Goal: Transaction & Acquisition: Book appointment/travel/reservation

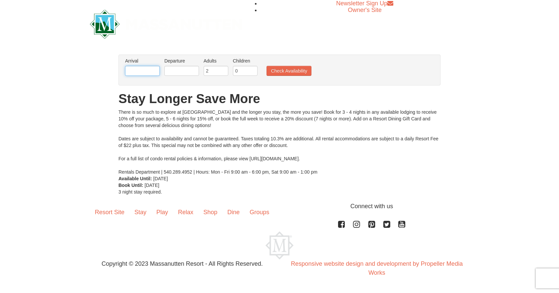
click at [143, 71] on input "text" at bounding box center [142, 71] width 35 height 10
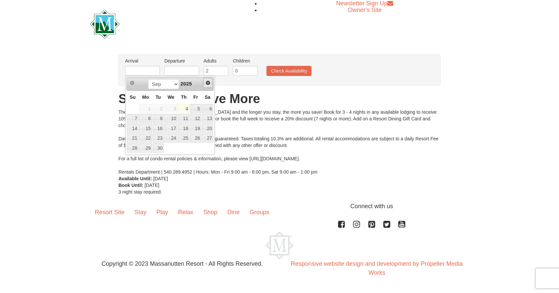
click at [207, 84] on span "Next" at bounding box center [207, 82] width 5 height 5
click at [173, 149] on link "26" at bounding box center [170, 147] width 13 height 9
type input "[DATE]"
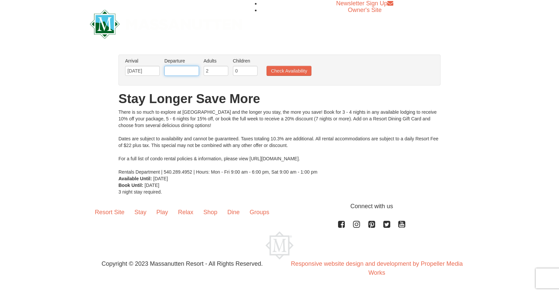
click at [184, 71] on input "text" at bounding box center [181, 71] width 35 height 10
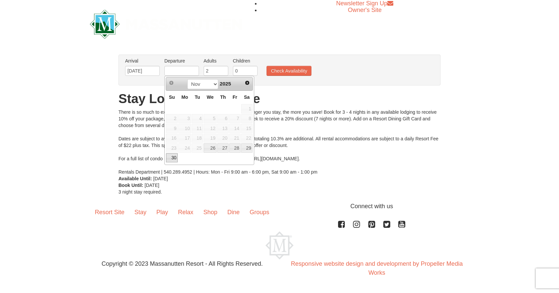
click at [171, 159] on link "30" at bounding box center [172, 157] width 12 height 9
type input "11/30/2025"
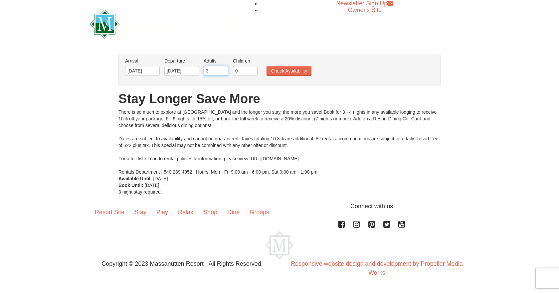
click at [223, 69] on input "3" at bounding box center [216, 71] width 25 height 10
click at [223, 69] on input "4" at bounding box center [216, 71] width 25 height 10
click at [223, 69] on input "5" at bounding box center [216, 71] width 25 height 10
type input "6"
click at [223, 69] on input "6" at bounding box center [216, 71] width 25 height 10
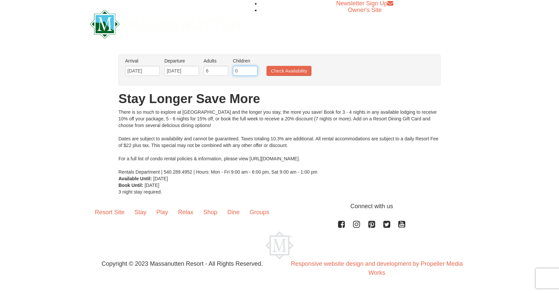
click at [235, 70] on input "0" at bounding box center [245, 71] width 25 height 10
click at [238, 70] on input "0" at bounding box center [245, 71] width 25 height 10
click at [215, 72] on input "6" at bounding box center [216, 71] width 25 height 10
type input "8"
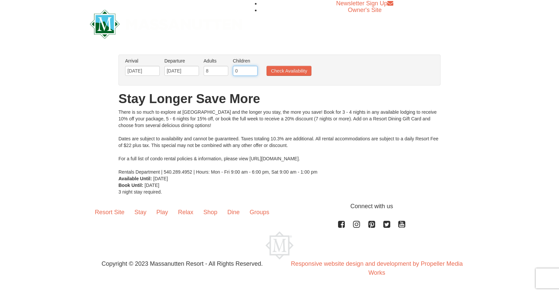
click at [245, 68] on input "0" at bounding box center [245, 71] width 25 height 10
type input "5"
click at [285, 68] on button "Check Availability" at bounding box center [289, 71] width 45 height 10
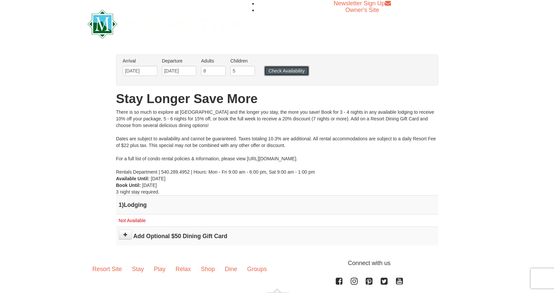
click at [285, 68] on button "Check Availability" at bounding box center [286, 71] width 45 height 10
click at [212, 72] on input "8" at bounding box center [213, 71] width 25 height 10
type input "6"
click at [241, 74] on input "5" at bounding box center [242, 71] width 25 height 10
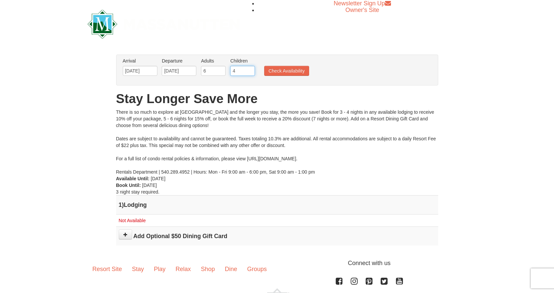
type input "4"
click at [281, 66] on ul "Arrival Please format dates MM/DD/YYYY Please format dates MM/DD/YYYY 11/26/202…" at bounding box center [273, 69] width 305 height 22
click at [279, 67] on button "Check Availability" at bounding box center [286, 71] width 45 height 10
click at [214, 70] on input "6" at bounding box center [213, 71] width 25 height 10
type input "4"
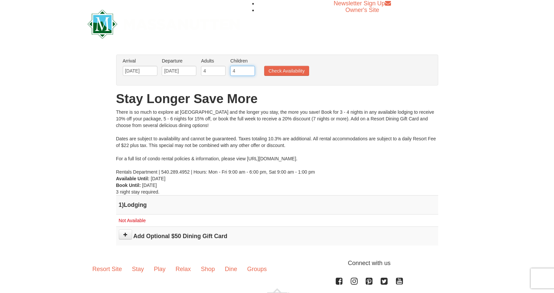
click at [244, 71] on input "4" at bounding box center [242, 71] width 25 height 10
type input "2"
click at [290, 72] on button "Check Availability" at bounding box center [286, 71] width 45 height 10
click at [210, 70] on input "4" at bounding box center [213, 71] width 25 height 10
type input "2"
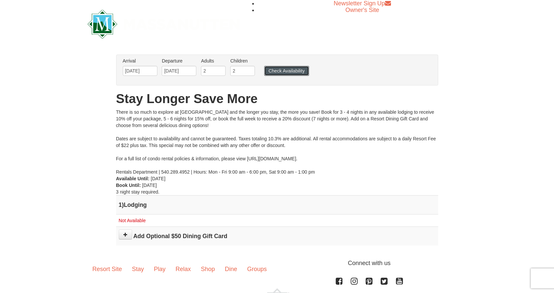
click at [296, 72] on button "Check Availability" at bounding box center [286, 71] width 45 height 10
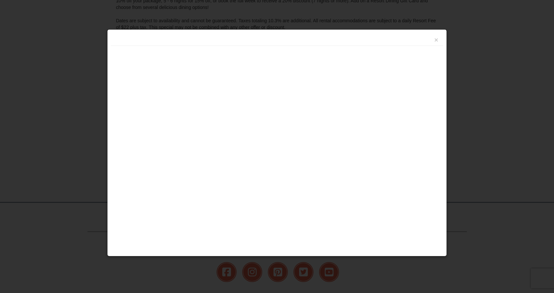
scroll to position [170, 0]
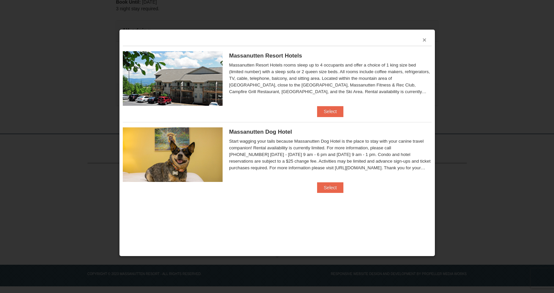
click at [426, 40] on button "×" at bounding box center [425, 40] width 4 height 7
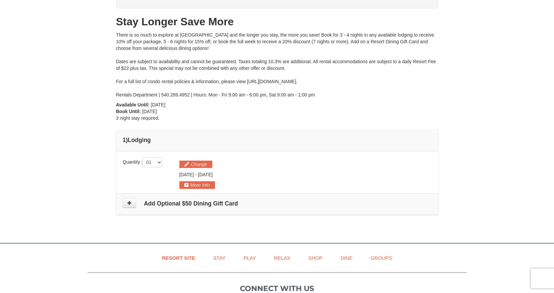
scroll to position [37, 0]
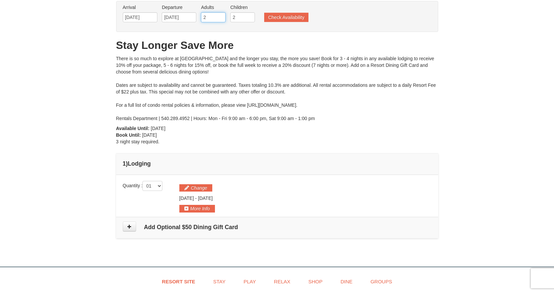
click at [212, 19] on input "2" at bounding box center [213, 17] width 25 height 10
click at [148, 19] on input "[DATE]" at bounding box center [140, 17] width 35 height 10
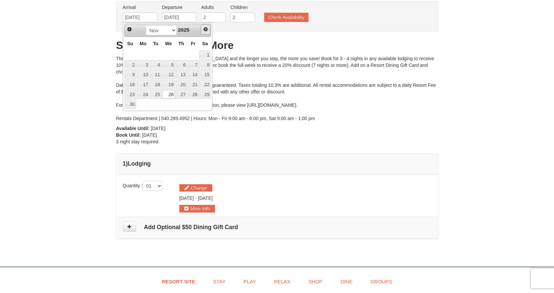
click at [207, 29] on span "Next" at bounding box center [205, 29] width 5 height 5
click at [177, 20] on input "11/30/2025" at bounding box center [179, 17] width 35 height 10
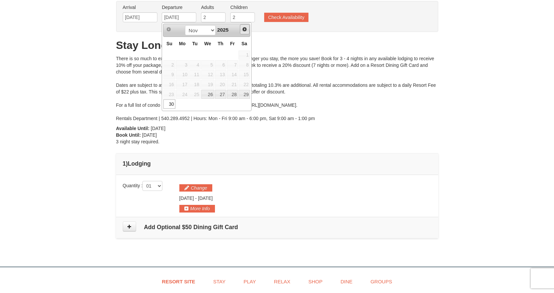
click at [243, 30] on span "Next" at bounding box center [244, 29] width 5 height 5
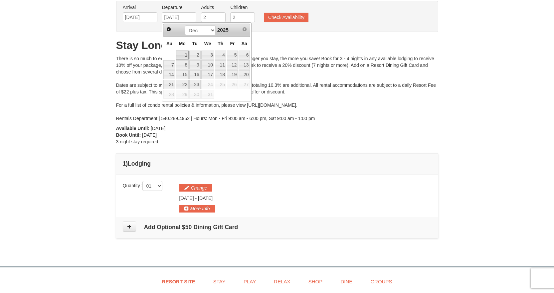
click at [180, 54] on link "1" at bounding box center [182, 55] width 13 height 9
type input "12/01/2025"
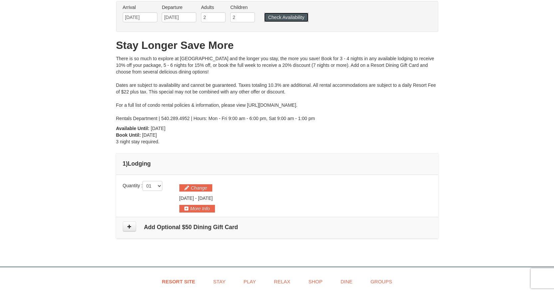
click at [279, 22] on button "Check Availability" at bounding box center [286, 17] width 44 height 9
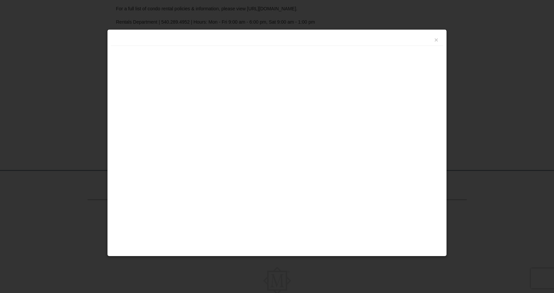
scroll to position [170, 0]
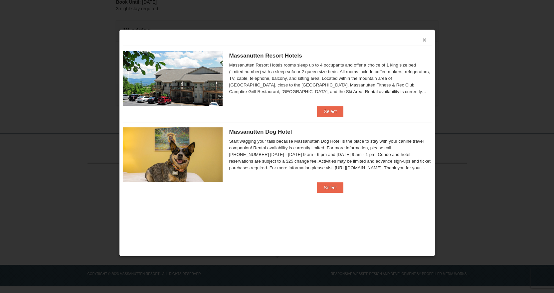
click at [423, 40] on button "×" at bounding box center [425, 40] width 4 height 7
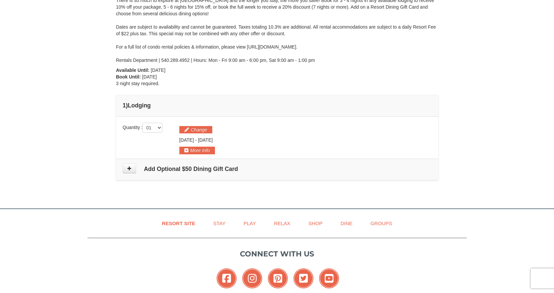
scroll to position [100, 0]
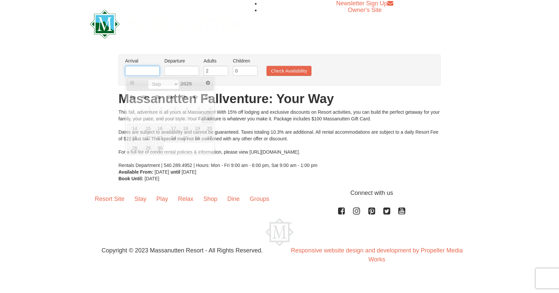
click at [139, 67] on input "text" at bounding box center [142, 71] width 35 height 10
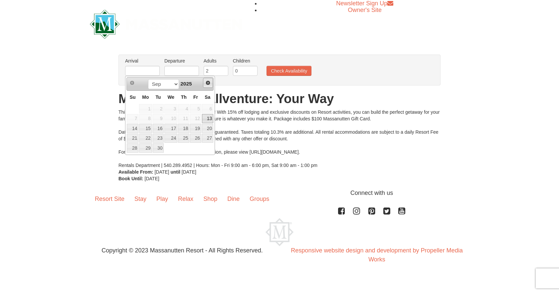
click at [210, 85] on span "Next" at bounding box center [207, 82] width 5 height 5
click at [168, 149] on link "26" at bounding box center [170, 147] width 13 height 9
type input "[DATE]"
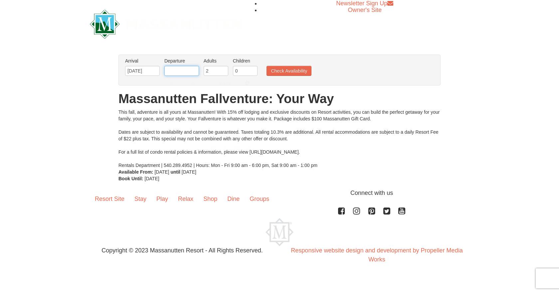
click at [180, 68] on input "text" at bounding box center [181, 71] width 35 height 10
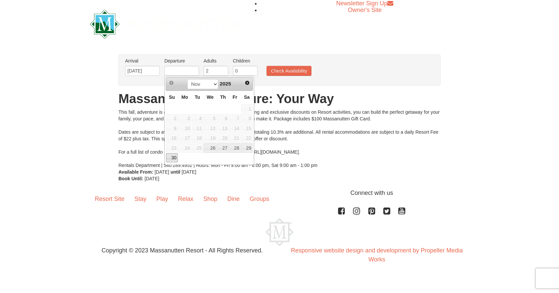
click at [174, 157] on link "30" at bounding box center [172, 157] width 12 height 9
type input "[DATE]"
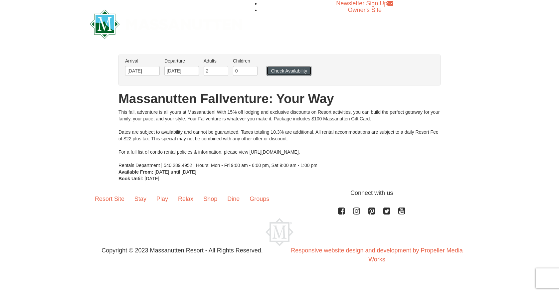
click at [289, 70] on button "Check Availability" at bounding box center [289, 71] width 45 height 10
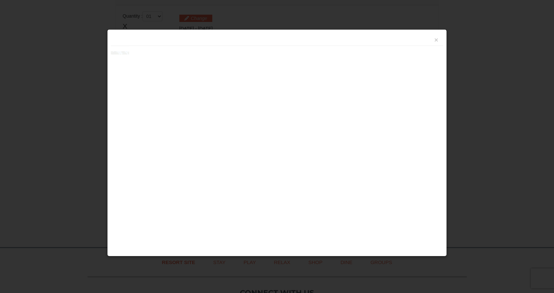
scroll to position [204, 0]
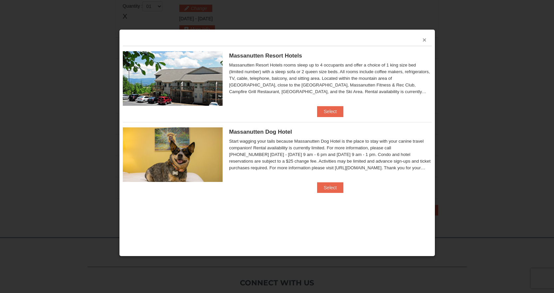
click at [423, 39] on button "×" at bounding box center [425, 40] width 4 height 7
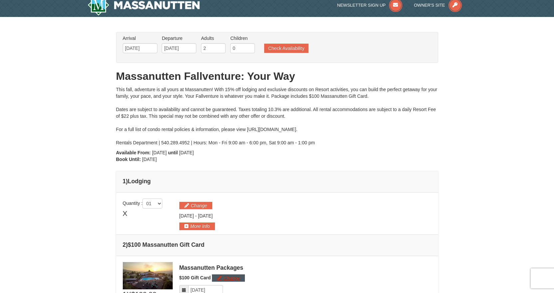
scroll to position [0, 0]
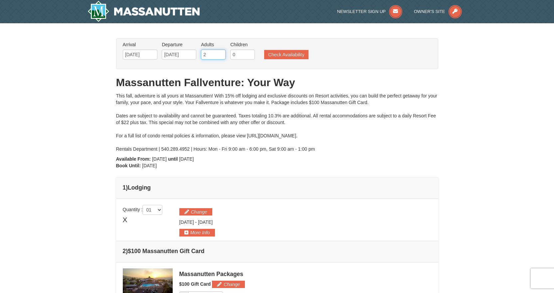
click at [211, 53] on input "2" at bounding box center [213, 55] width 25 height 10
type input "4"
click at [286, 55] on button "Check Availability" at bounding box center [286, 54] width 44 height 9
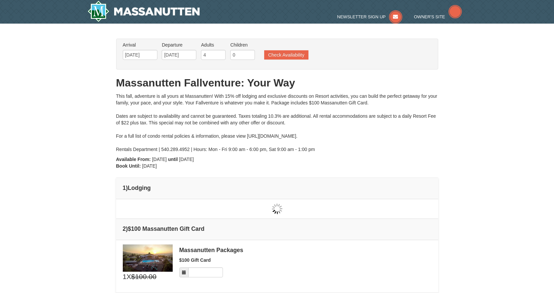
type input "[DATE]"
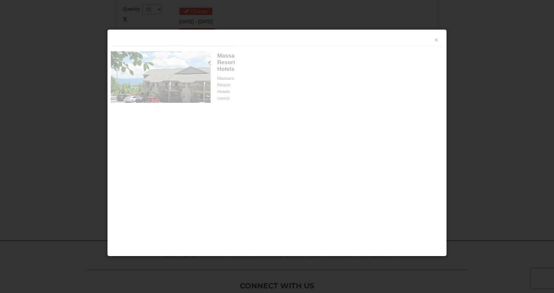
scroll to position [204, 0]
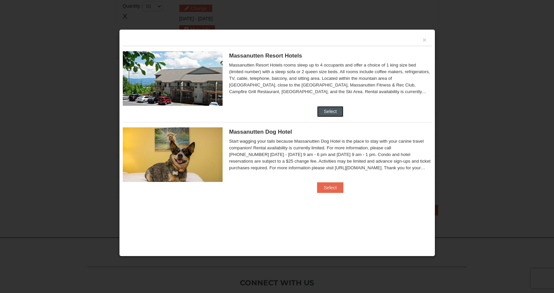
click at [324, 111] on button "Select" at bounding box center [330, 111] width 26 height 11
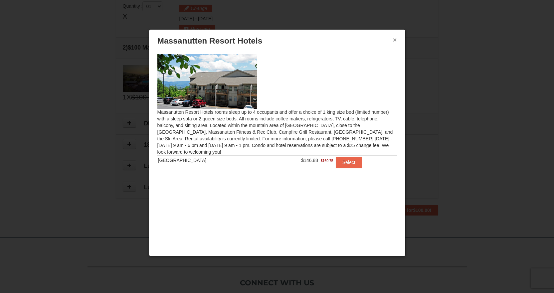
click at [396, 40] on button "×" at bounding box center [395, 40] width 4 height 7
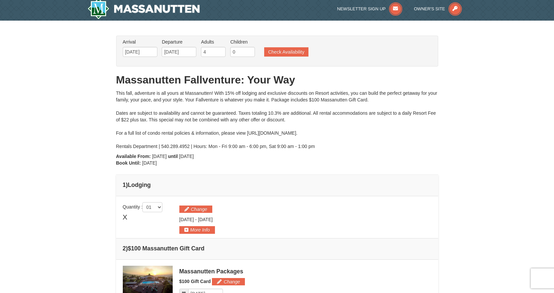
scroll to position [0, 0]
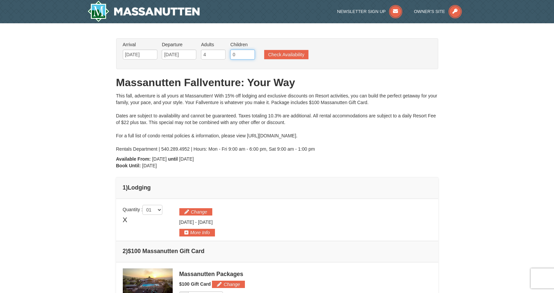
click at [234, 52] on input "0" at bounding box center [242, 55] width 25 height 10
type input "5"
click at [220, 52] on input "5" at bounding box center [213, 55] width 25 height 10
click at [278, 57] on button "Check Availability" at bounding box center [286, 54] width 44 height 9
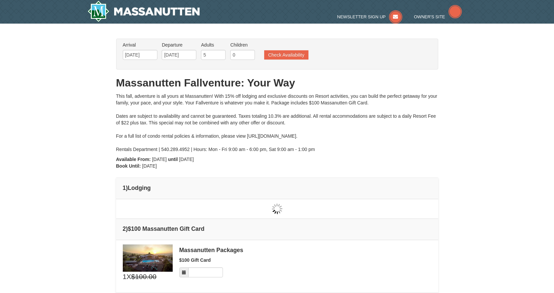
type input "[DATE]"
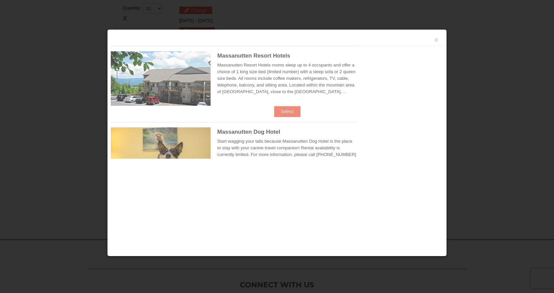
scroll to position [204, 0]
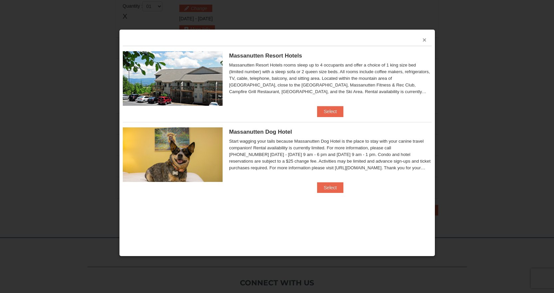
click at [425, 40] on button "×" at bounding box center [425, 40] width 4 height 7
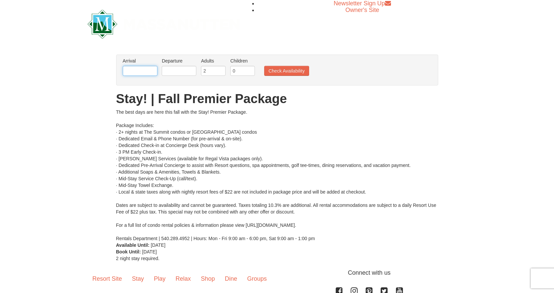
click at [128, 72] on input "text" at bounding box center [140, 71] width 35 height 10
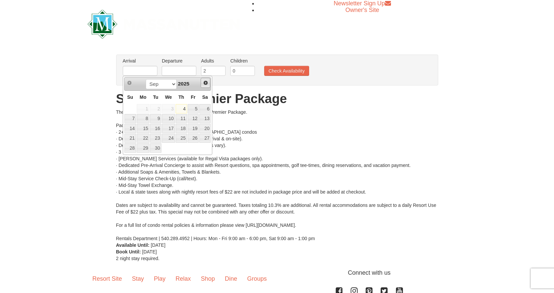
click at [205, 83] on span "Next" at bounding box center [205, 82] width 5 height 5
click at [205, 82] on span "Next" at bounding box center [205, 82] width 5 height 5
click at [156, 147] on link "25" at bounding box center [155, 147] width 11 height 9
type input "[DATE]"
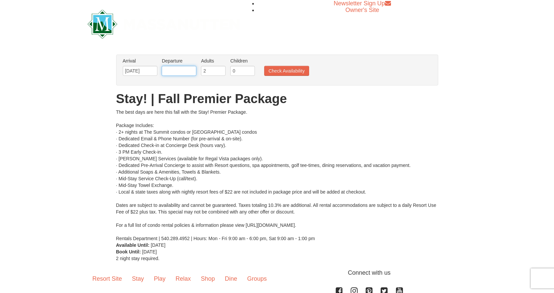
click at [188, 73] on input "text" at bounding box center [179, 71] width 35 height 10
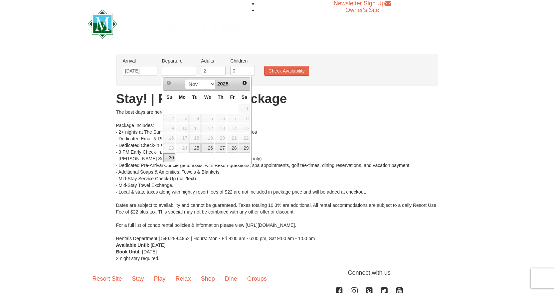
click at [172, 156] on link "30" at bounding box center [169, 157] width 12 height 9
type input "[DATE]"
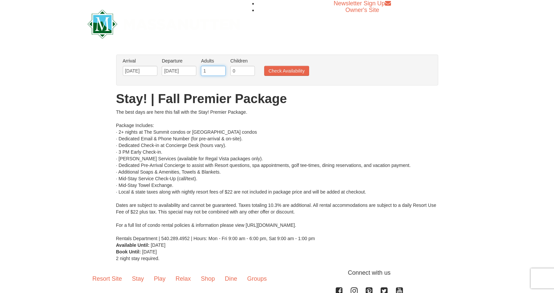
click at [220, 72] on input "1" at bounding box center [213, 71] width 25 height 10
click at [221, 69] on input "2" at bounding box center [213, 71] width 25 height 10
click at [221, 69] on input "3" at bounding box center [213, 71] width 25 height 10
type input "4"
click at [221, 69] on input "4" at bounding box center [213, 71] width 25 height 10
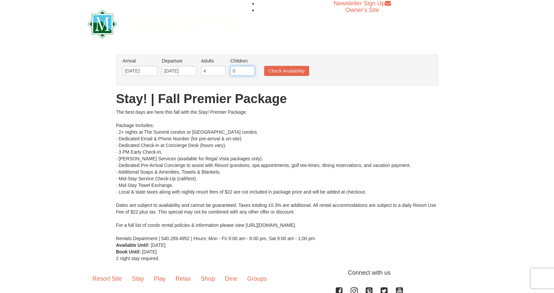
click at [235, 69] on input "0" at bounding box center [242, 71] width 25 height 10
type input "2"
click at [291, 70] on button "Check Availability" at bounding box center [286, 71] width 45 height 10
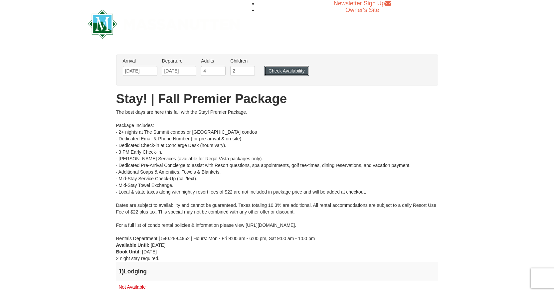
click at [291, 70] on button "Check Availability" at bounding box center [286, 71] width 45 height 10
click at [141, 73] on input "[DATE]" at bounding box center [140, 71] width 35 height 10
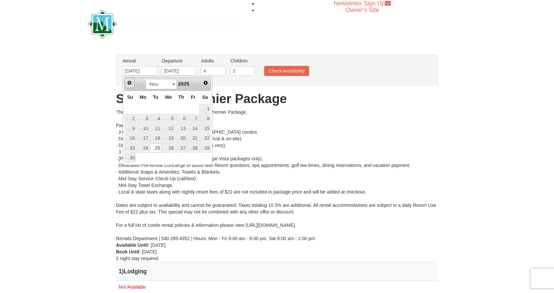
click at [130, 82] on span "Prev" at bounding box center [129, 82] width 5 height 5
click at [191, 137] on link "24" at bounding box center [193, 138] width 11 height 9
type input "10/24/2025"
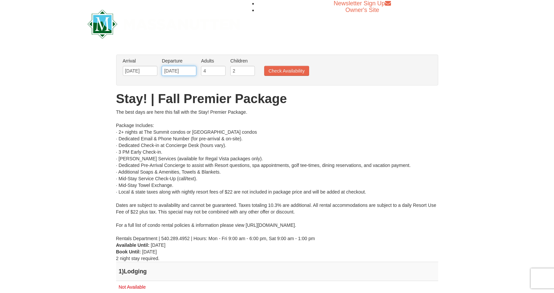
click at [178, 71] on input "[DATE]" at bounding box center [179, 71] width 35 height 10
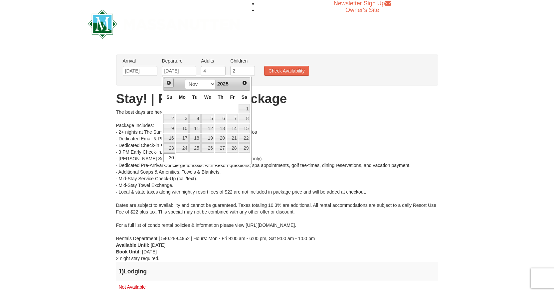
click at [165, 84] on link "Prev" at bounding box center [169, 83] width 10 height 10
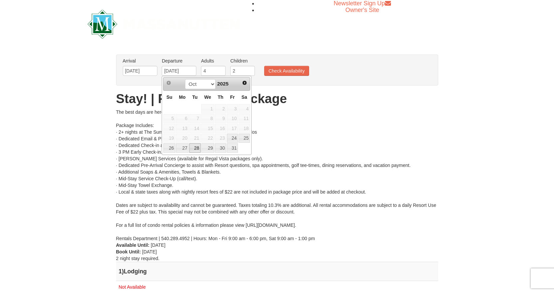
click at [198, 147] on link "28" at bounding box center [194, 147] width 11 height 9
type input "10/28/2025"
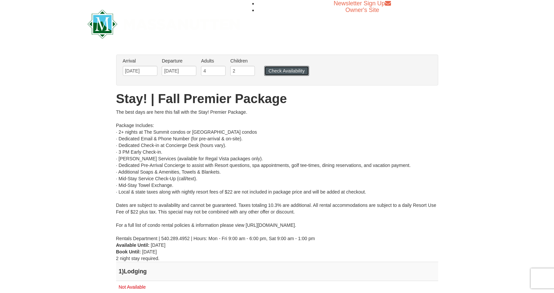
click at [282, 73] on button "Check Availability" at bounding box center [286, 71] width 45 height 10
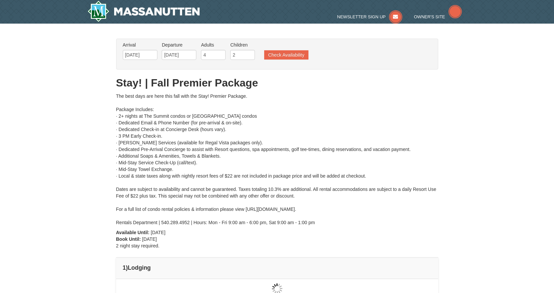
type input "[DATE]"
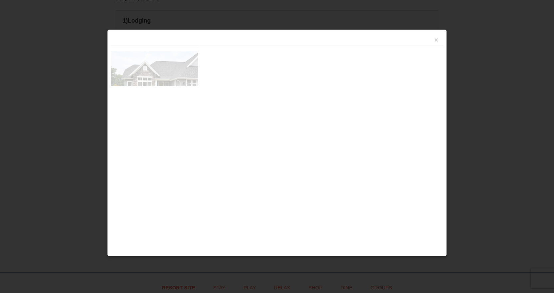
scroll to position [284, 0]
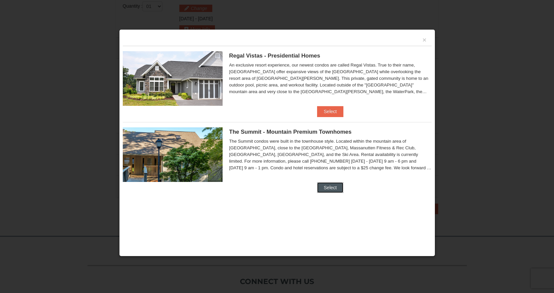
click at [327, 189] on button "Select" at bounding box center [330, 187] width 26 height 11
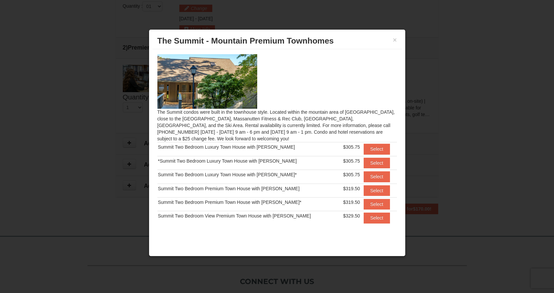
scroll to position [12, 0]
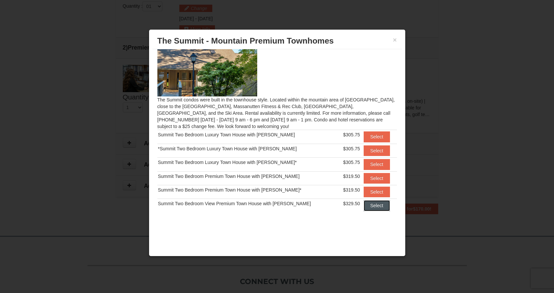
click at [371, 204] on button "Select" at bounding box center [377, 205] width 26 height 11
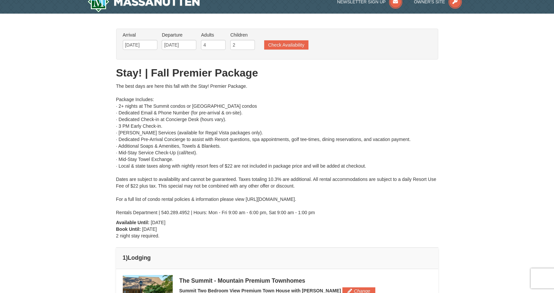
scroll to position [0, 0]
